Goal: Task Accomplishment & Management: Manage account settings

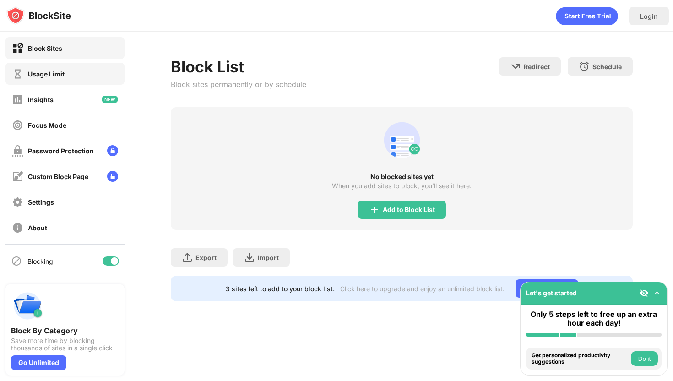
click at [82, 71] on div "Usage Limit" at bounding box center [64, 74] width 119 height 22
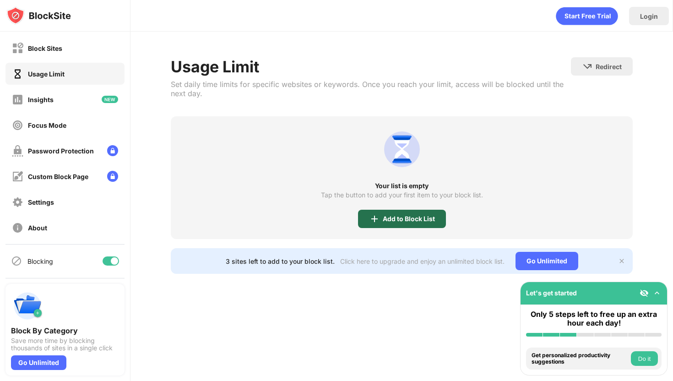
click at [421, 215] on div "Add to Block List" at bounding box center [409, 218] width 52 height 7
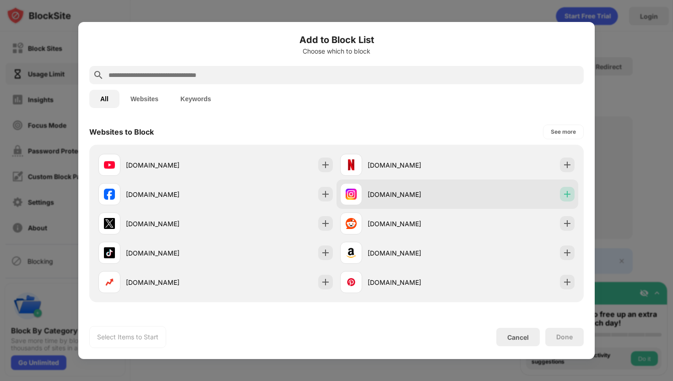
click at [574, 193] on div at bounding box center [567, 194] width 15 height 15
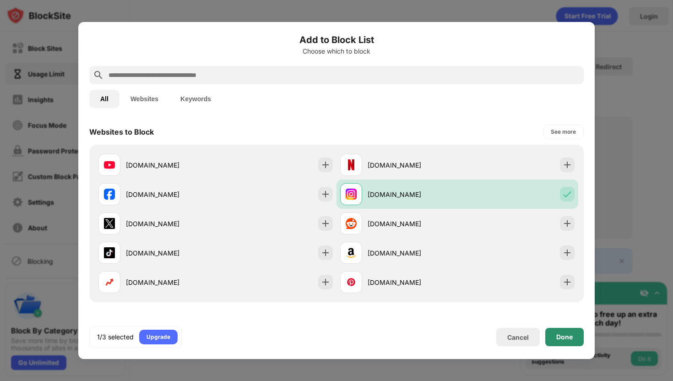
click at [570, 338] on div "Done" at bounding box center [564, 336] width 16 height 7
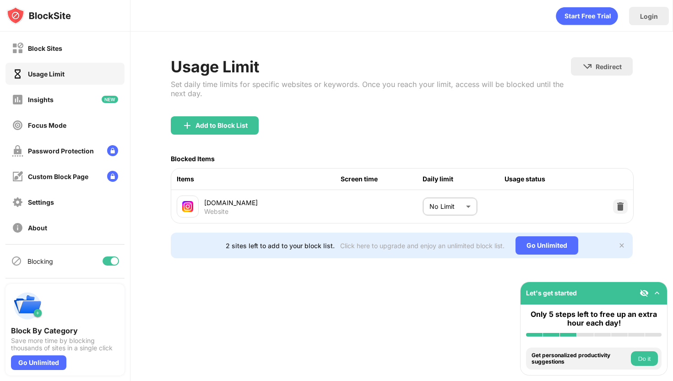
click at [470, 207] on body "Block Sites Usage Limit Insights Focus Mode Password Protection Custom Block Pa…" at bounding box center [336, 190] width 673 height 381
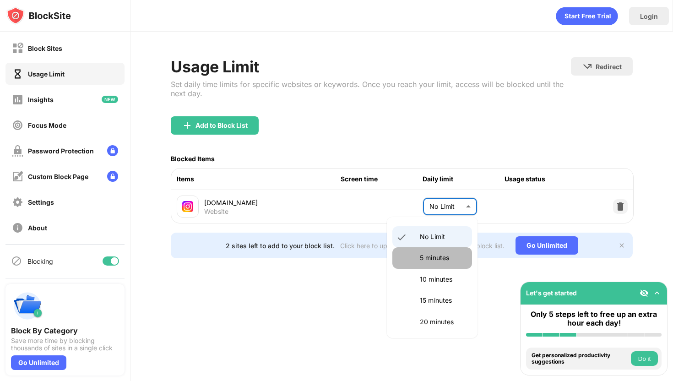
click at [452, 253] on p "5 minutes" at bounding box center [443, 258] width 47 height 10
type input "*"
